Goal: Task Accomplishment & Management: Manage account settings

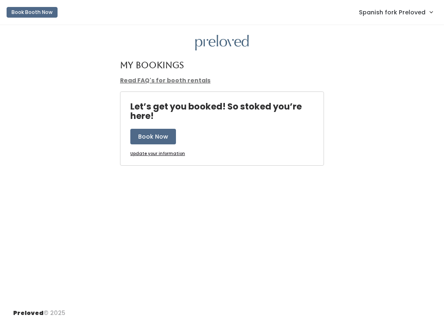
click at [403, 20] on link "Spanish fork Preloved" at bounding box center [395, 12] width 90 height 18
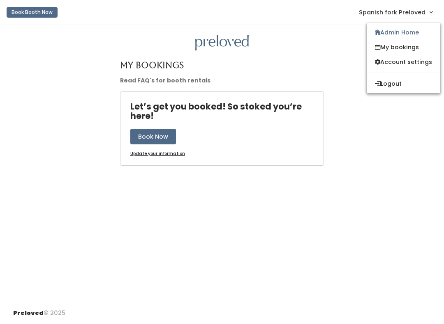
click at [416, 36] on link "Admin Home" at bounding box center [403, 32] width 74 height 15
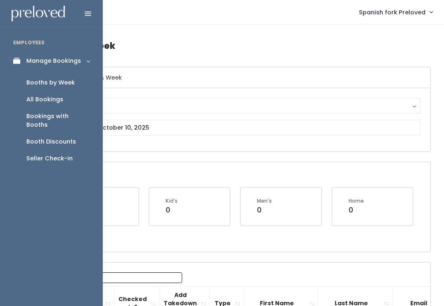
click at [66, 138] on div "Booth Discounts" at bounding box center [51, 142] width 50 height 9
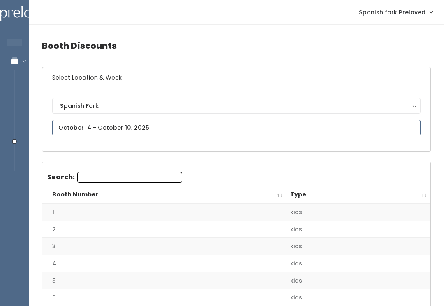
click at [287, 126] on input "text" at bounding box center [236, 128] width 368 height 16
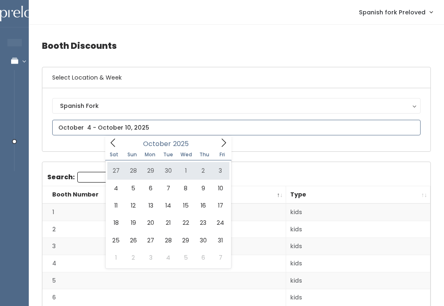
type input "September 27 to October 3"
